Goal: Information Seeking & Learning: Learn about a topic

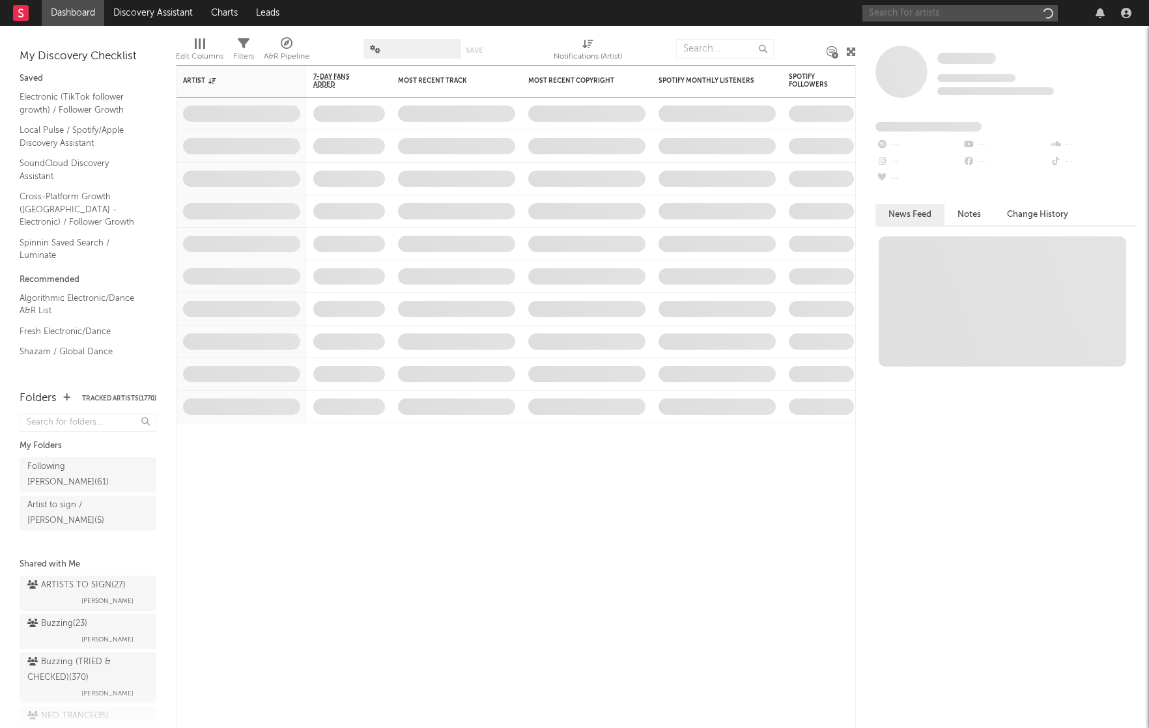
click at [912, 21] on input "text" at bounding box center [960, 13] width 195 height 16
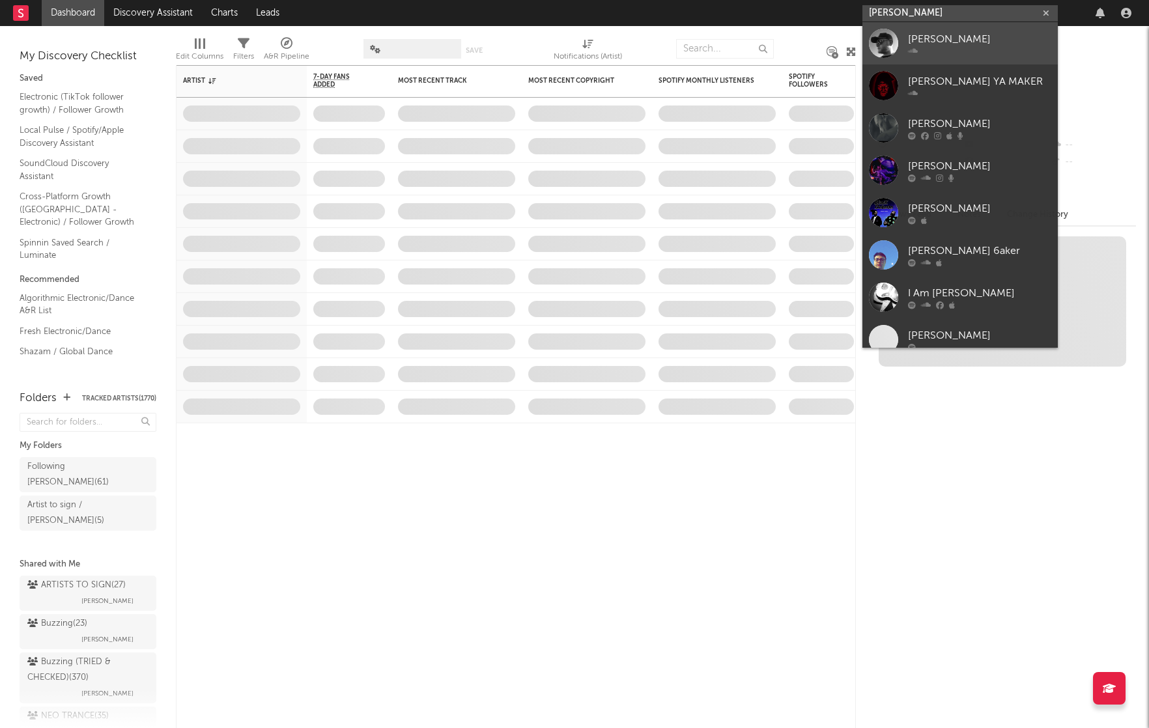
type input "[PERSON_NAME]"
click at [943, 39] on div "[PERSON_NAME]" at bounding box center [979, 39] width 143 height 16
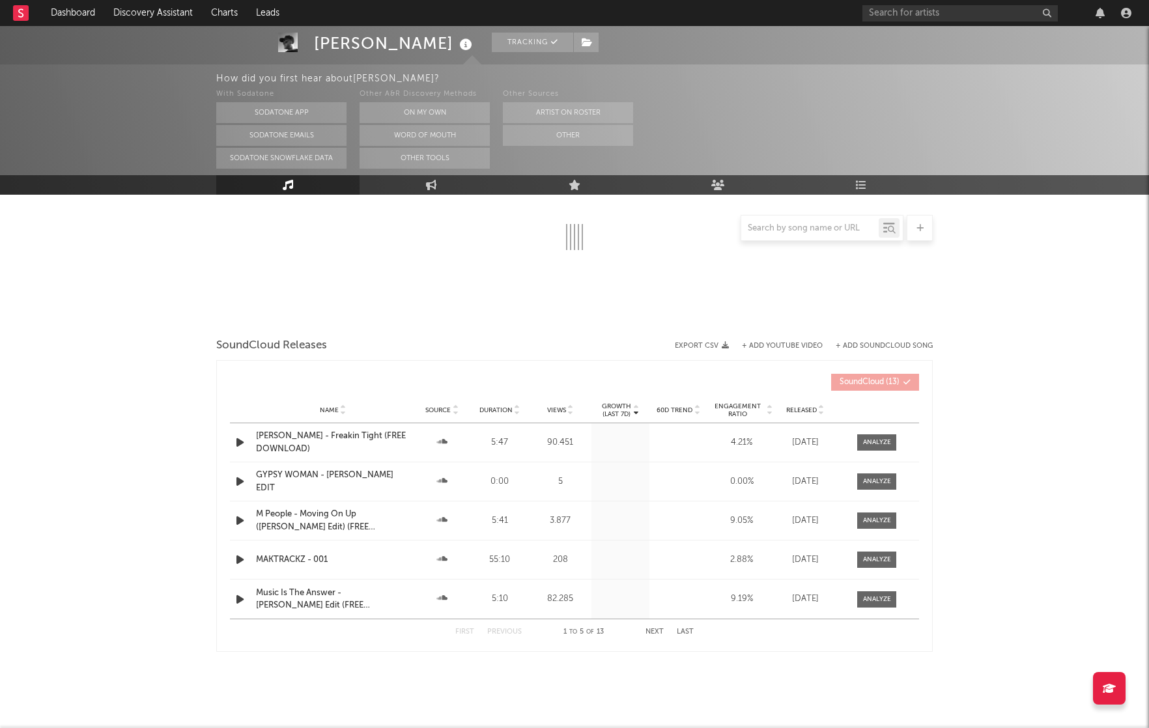
select select "1w"
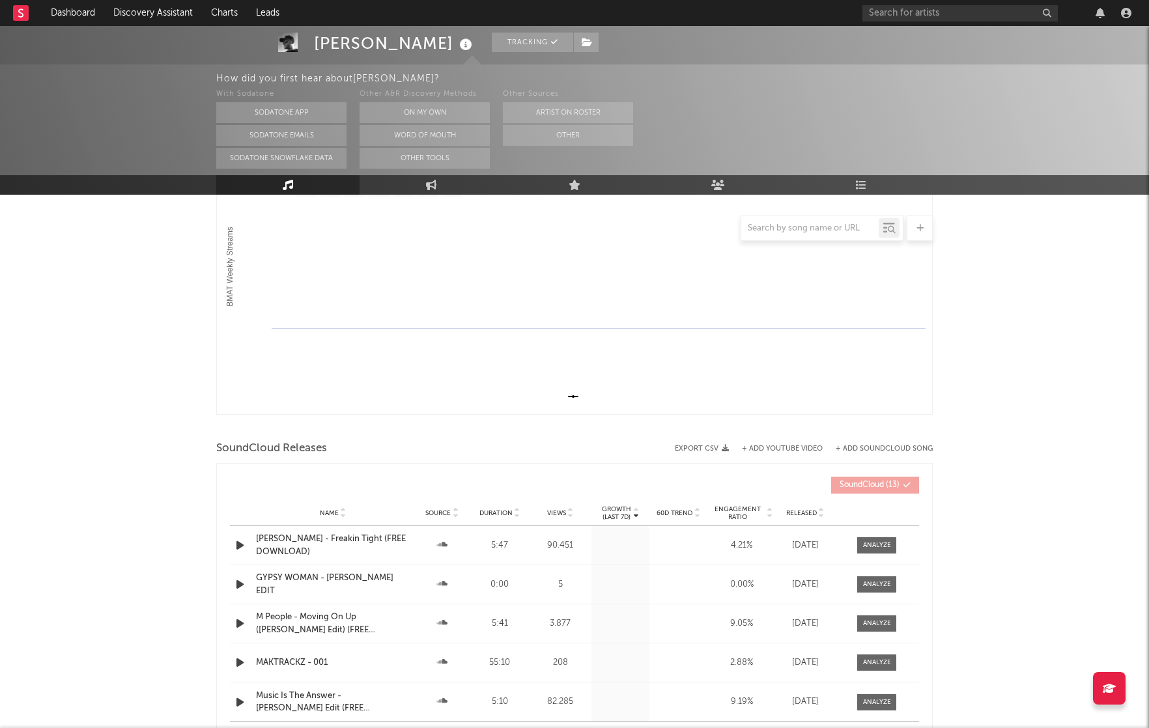
scroll to position [225, 0]
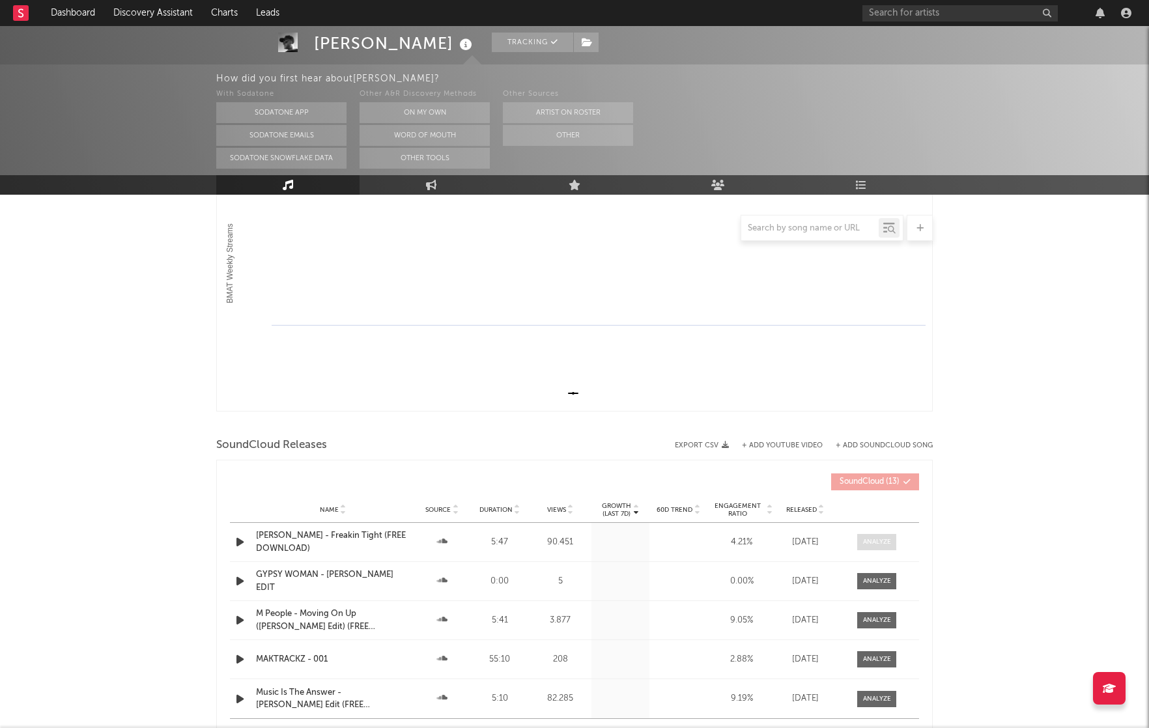
click at [876, 542] on div at bounding box center [877, 543] width 28 height 10
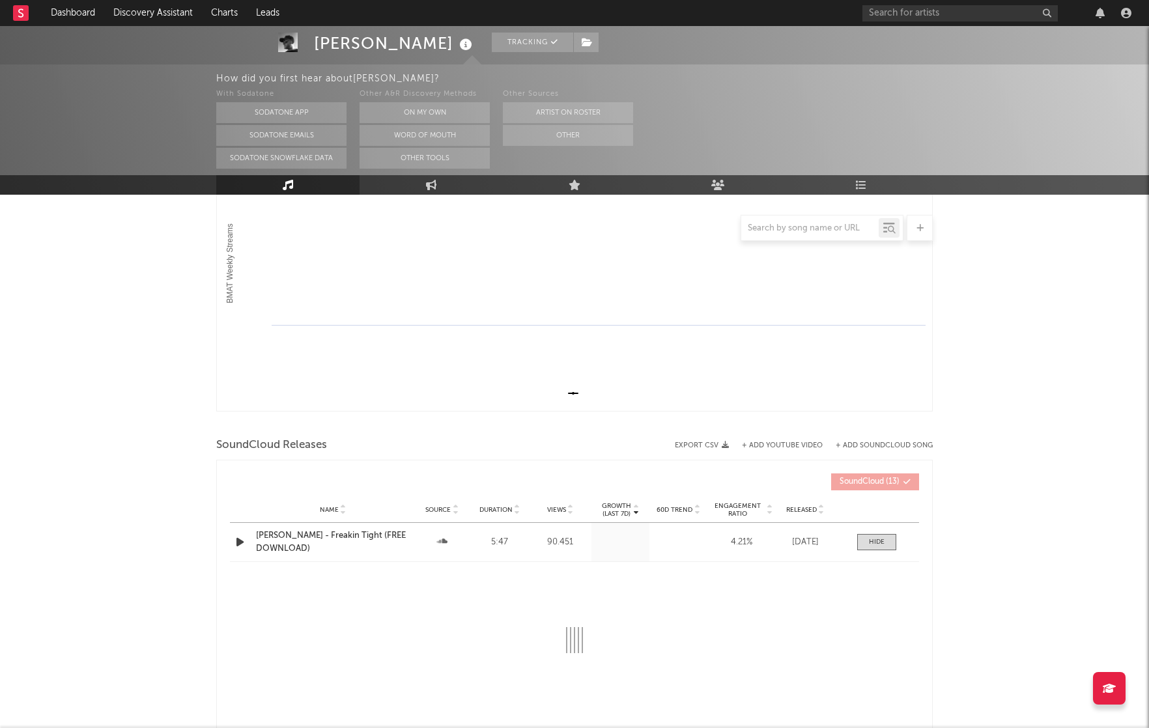
select select "All"
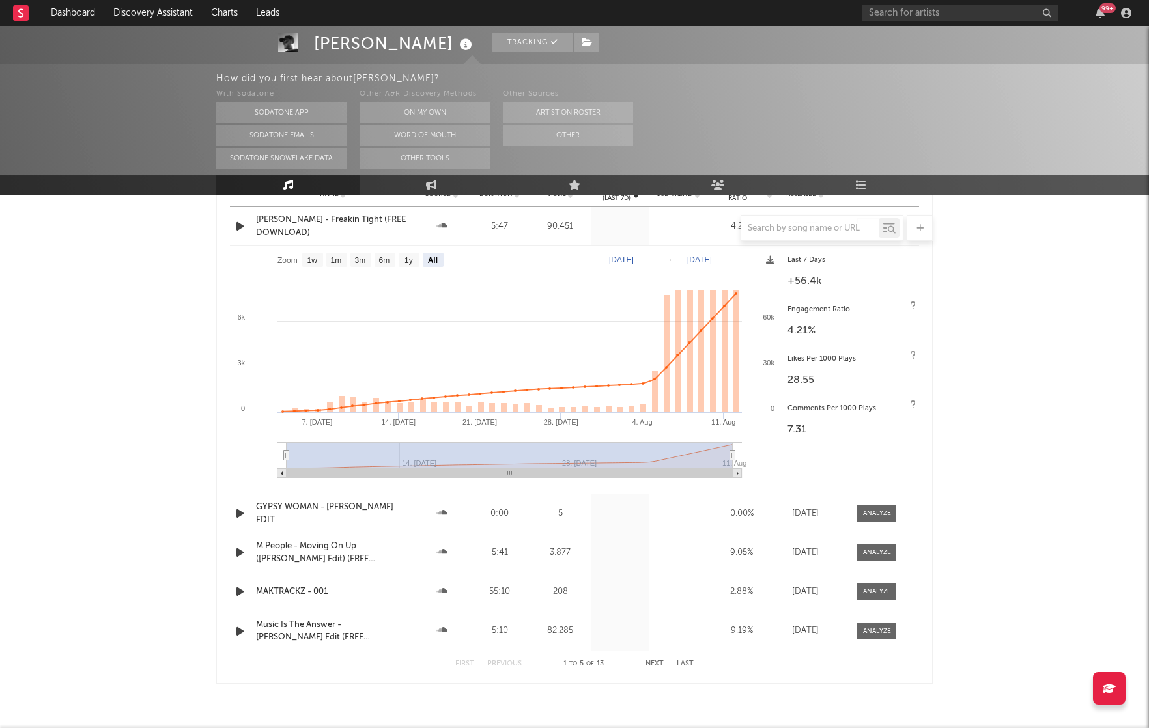
scroll to position [566, 0]
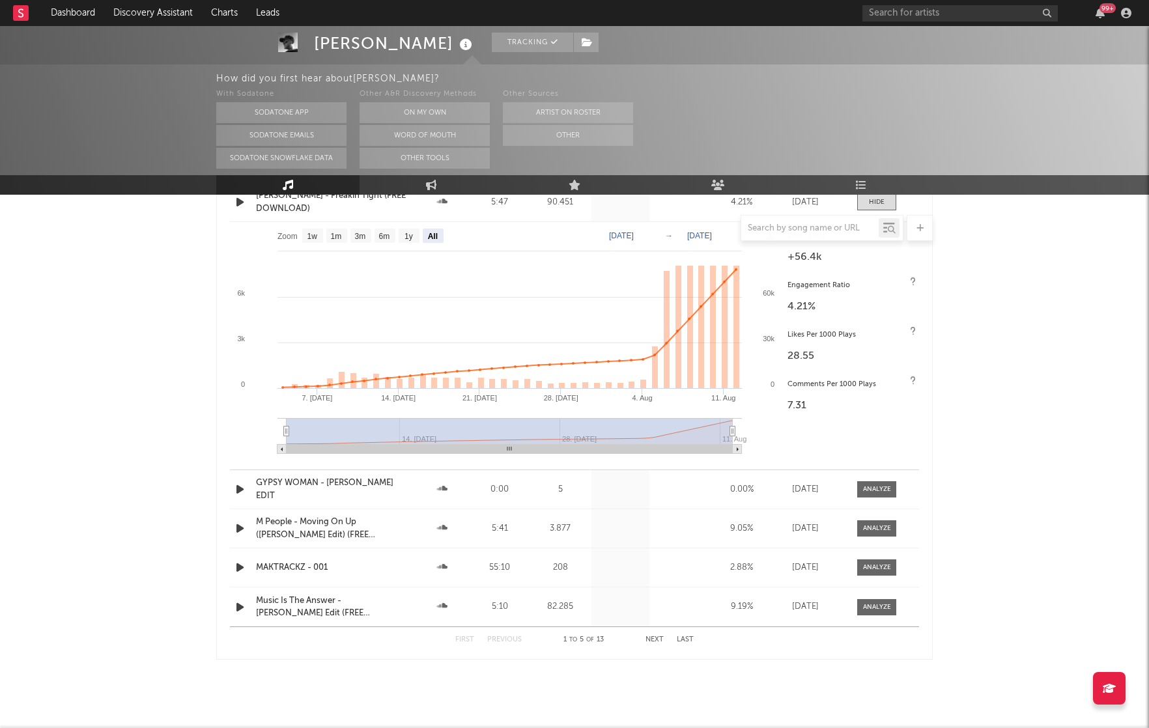
drag, startPoint x: 728, startPoint y: 433, endPoint x: 774, endPoint y: 433, distance: 45.6
click at [774, 433] on icon "Created with Highcharts 10.3.3 [DATE]. [DATE] [DATE]. [DATE]. Aug [DATE]. [DATE…" at bounding box center [505, 342] width 551 height 241
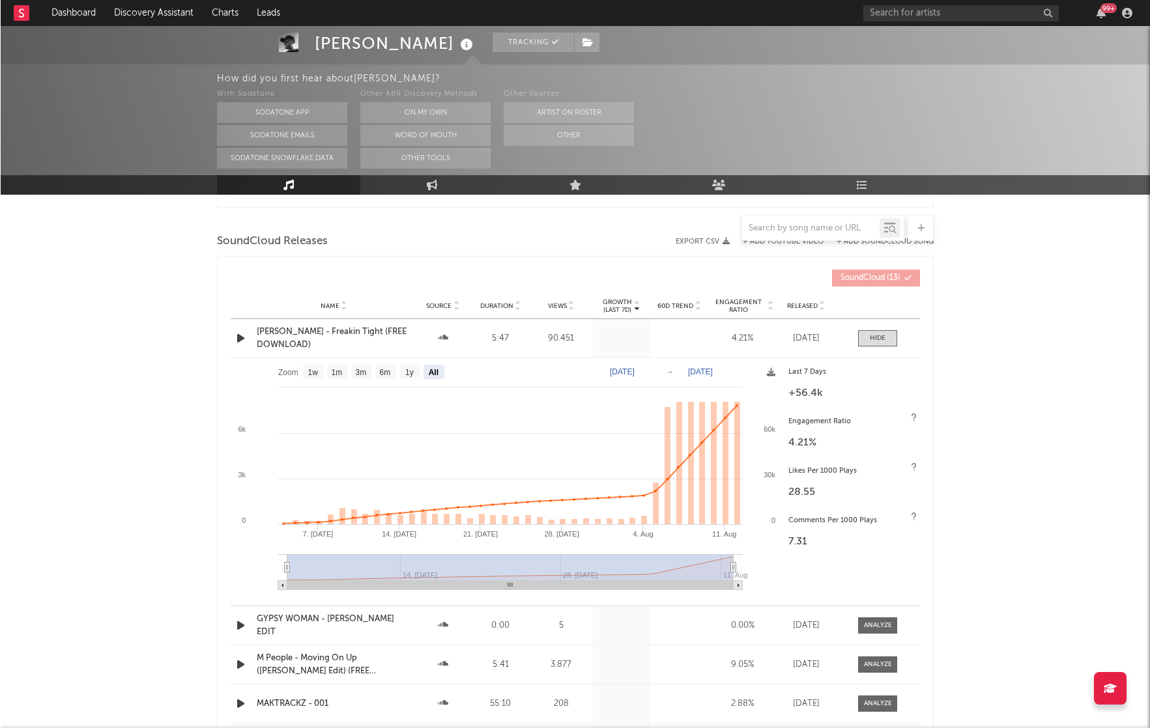
scroll to position [394, 0]
